Goal: Navigation & Orientation: Find specific page/section

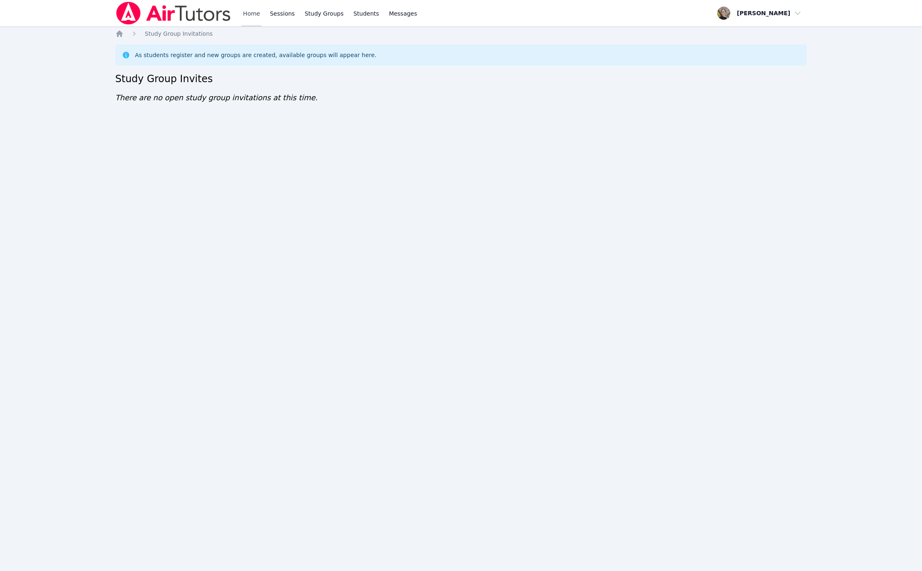
click at [248, 12] on link "Home" at bounding box center [251, 13] width 20 height 26
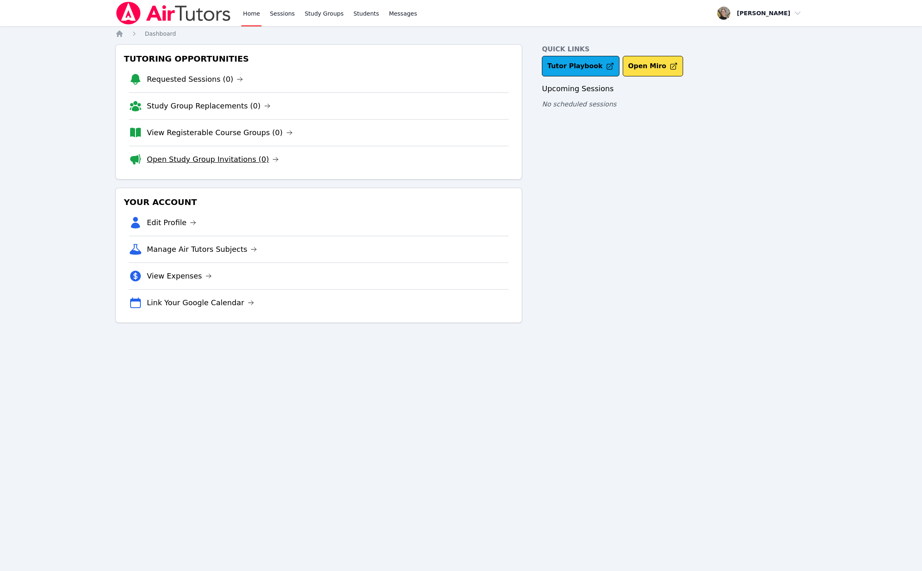
click at [214, 160] on link "Open Study Group Invitations (0)" at bounding box center [213, 159] width 132 height 11
click at [218, 133] on link "View Registerable Course Groups (0)" at bounding box center [220, 132] width 146 height 11
click at [177, 279] on link "View Expenses" at bounding box center [179, 275] width 65 height 11
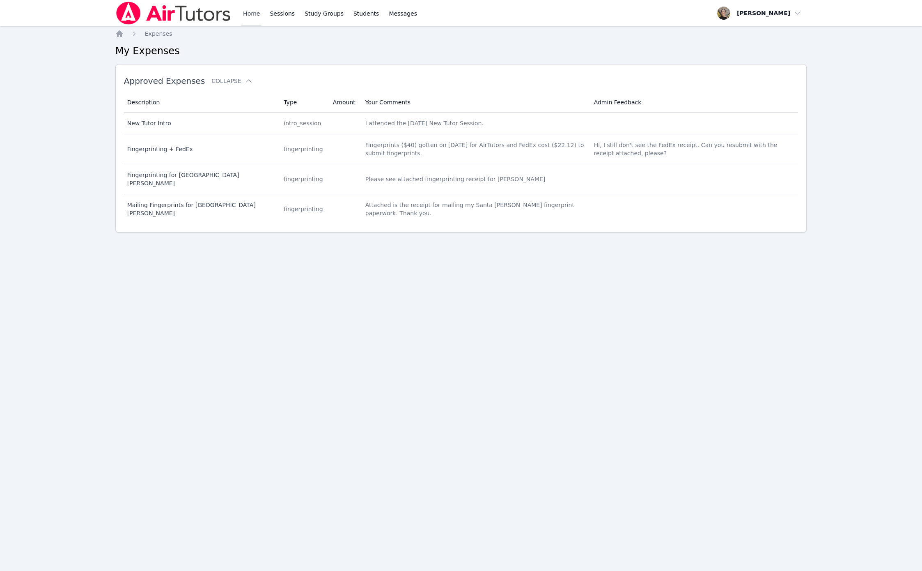
click at [251, 20] on link "Home" at bounding box center [251, 13] width 20 height 26
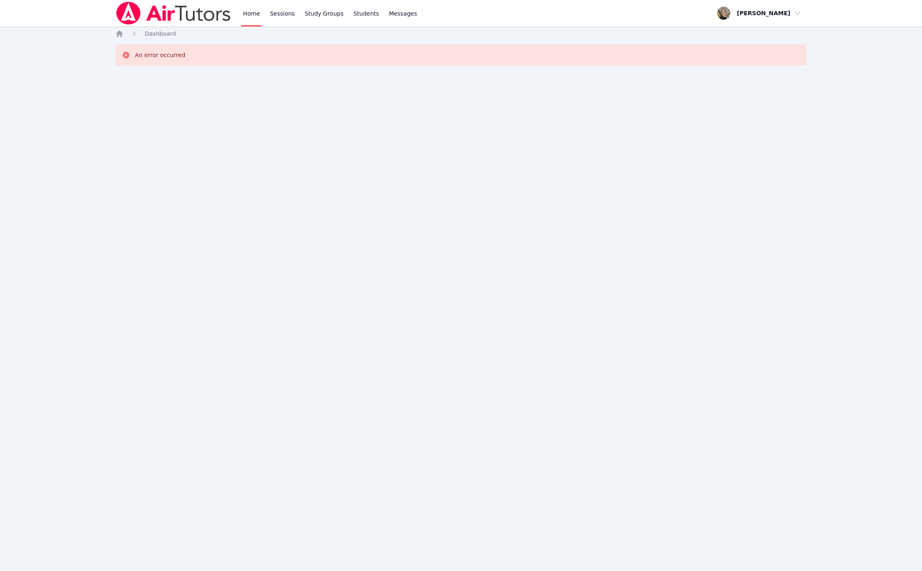
click at [249, 17] on link "Home" at bounding box center [251, 13] width 20 height 26
click at [248, 13] on link "Home" at bounding box center [251, 13] width 20 height 26
click at [186, 13] on img at bounding box center [173, 13] width 116 height 23
click at [204, 16] on img at bounding box center [173, 13] width 116 height 23
